Goal: Entertainment & Leisure: Consume media (video, audio)

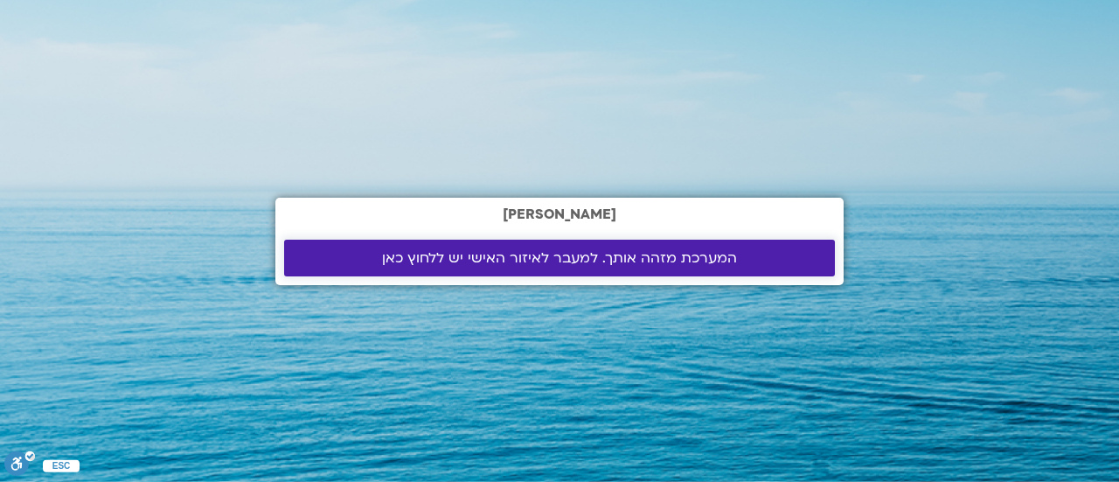
click at [696, 269] on link "המערכת מזהה אותך. למעבר לאיזור האישי יש ללחוץ כאן" at bounding box center [559, 258] width 551 height 37
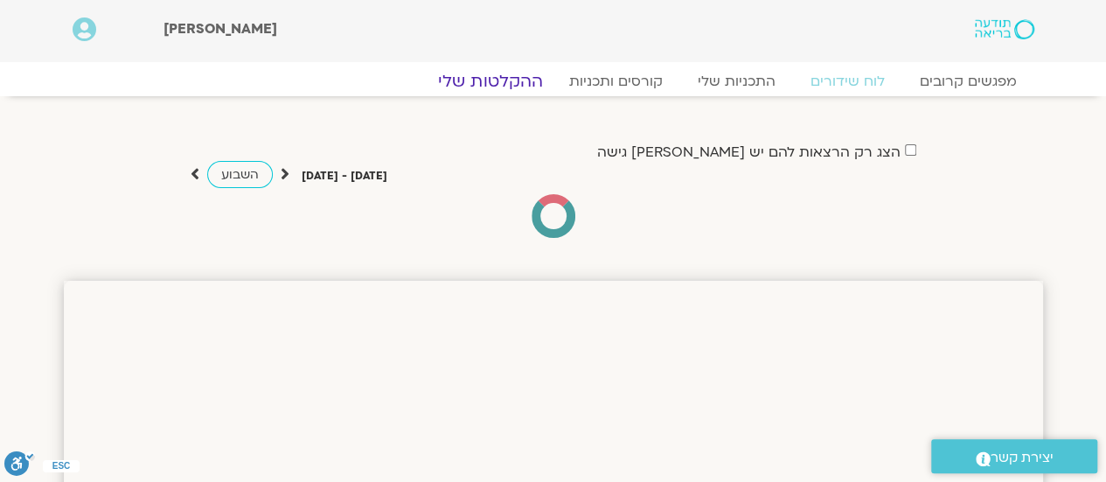
click at [501, 75] on link "ההקלטות שלי" at bounding box center [490, 81] width 147 height 21
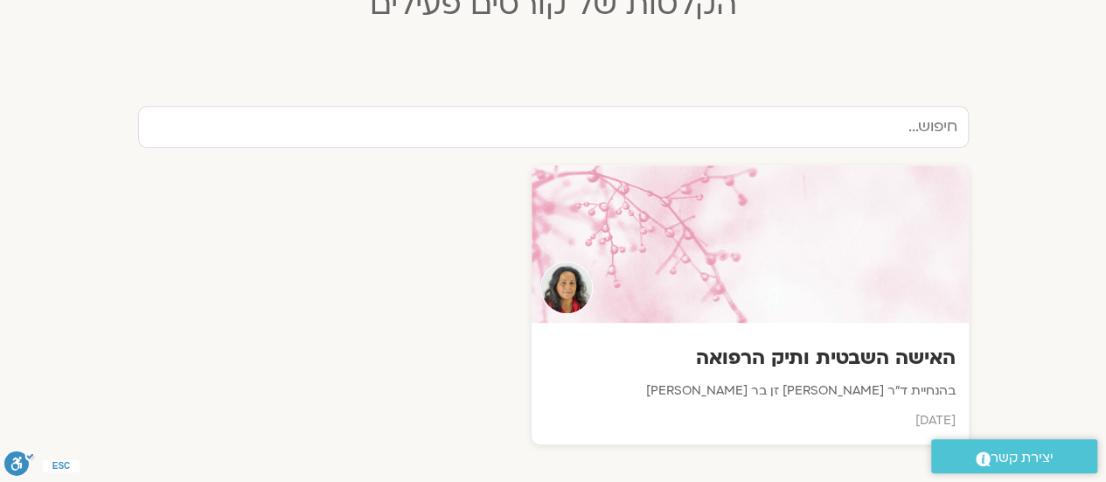
scroll to position [553, 0]
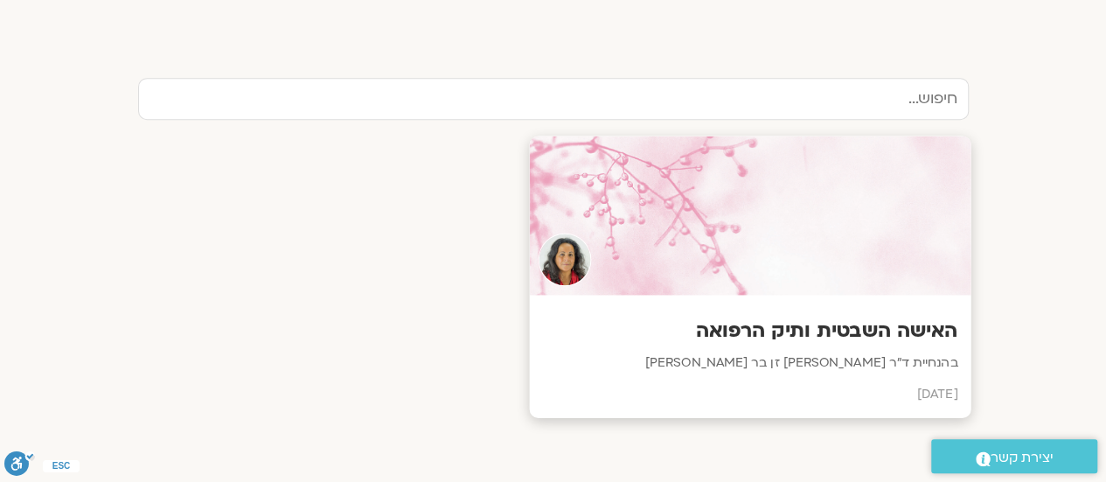
click at [809, 322] on h3 "האישה השבטית ותיק הרפואה" at bounding box center [749, 330] width 415 height 27
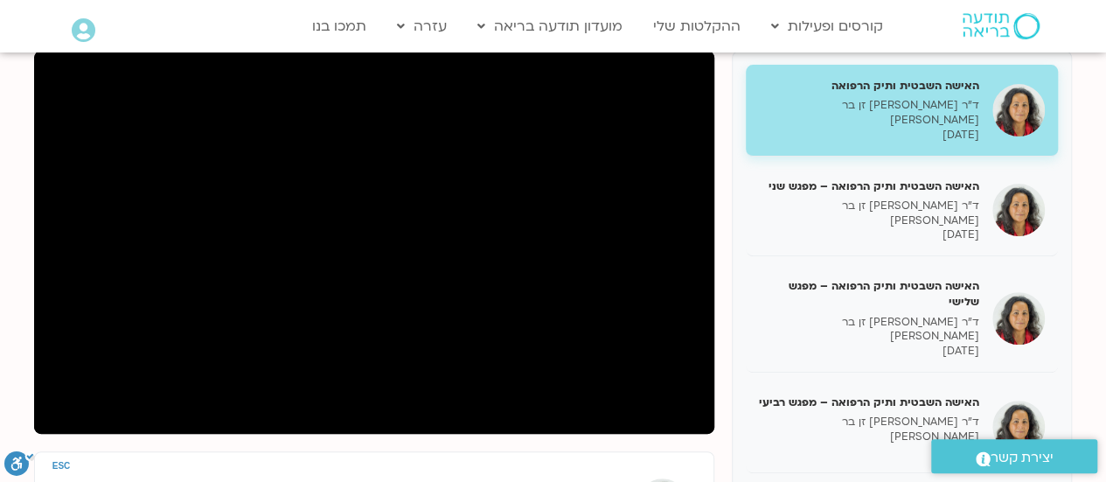
scroll to position [231, 0]
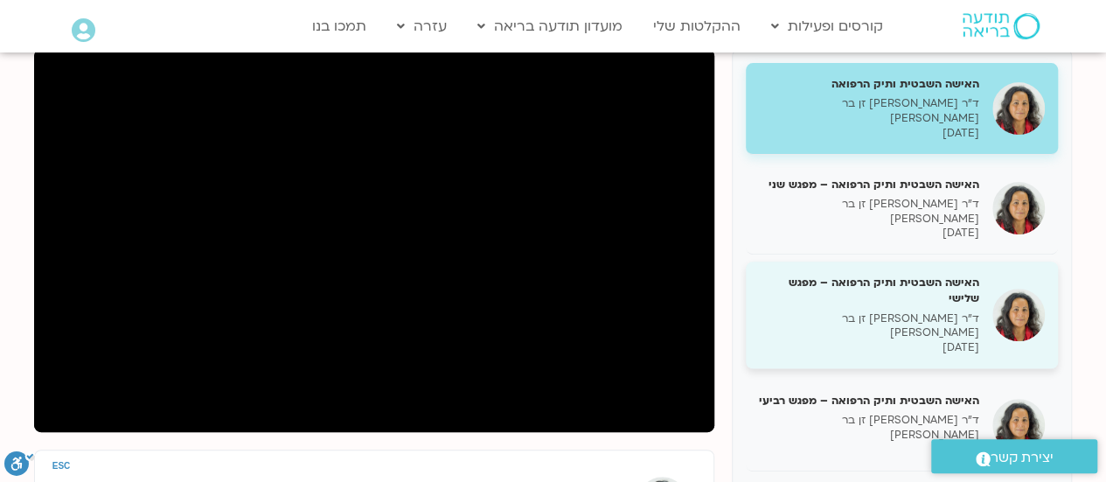
click at [888, 275] on div "האישה השבטית ותיק הרפואה – מפגש שלישי ד״ר צילה זן בר צור 21/09/2025" at bounding box center [869, 315] width 220 height 80
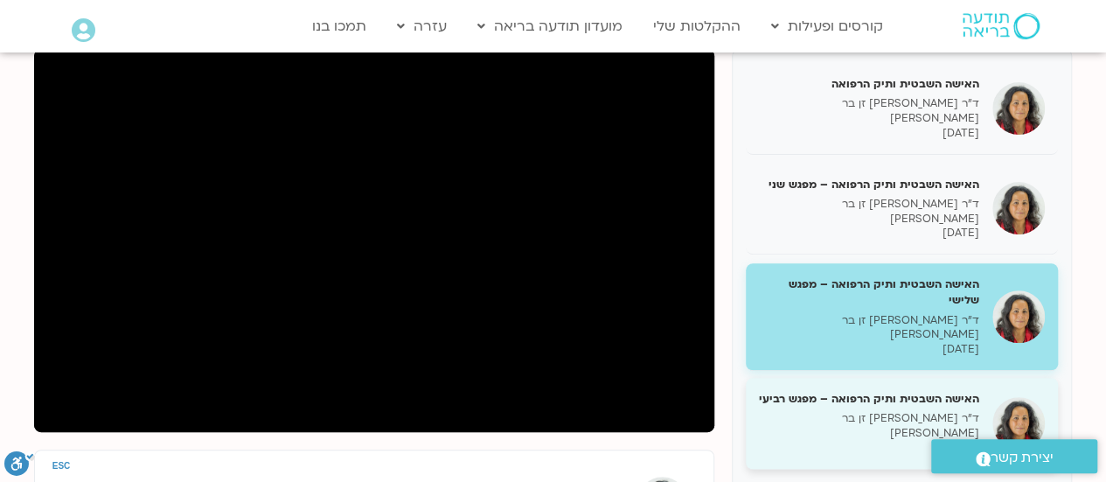
click at [951, 441] on p "28/09/2025" at bounding box center [869, 448] width 220 height 15
